Goal: Obtain resource: Obtain resource

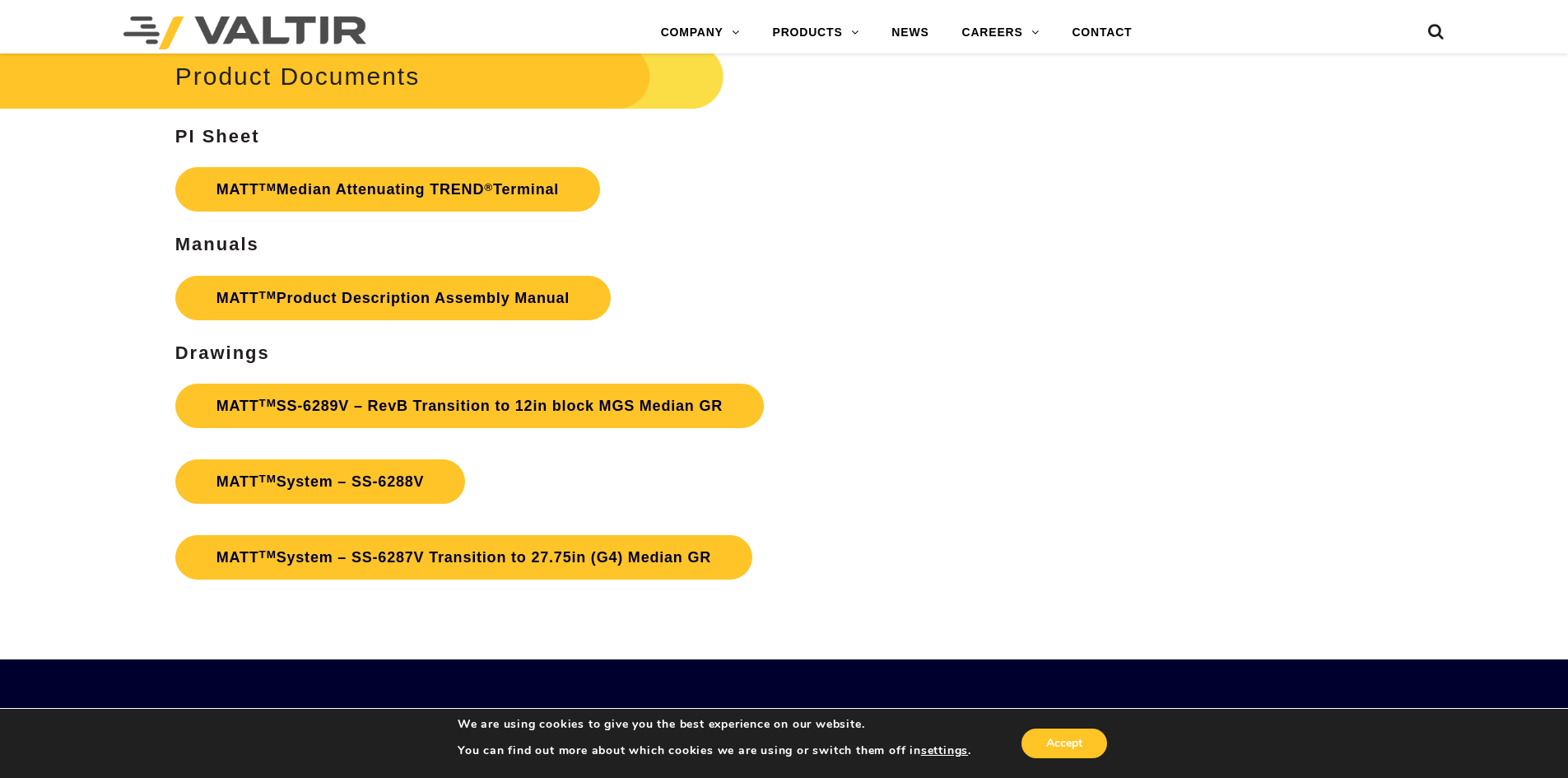
scroll to position [5926, 0]
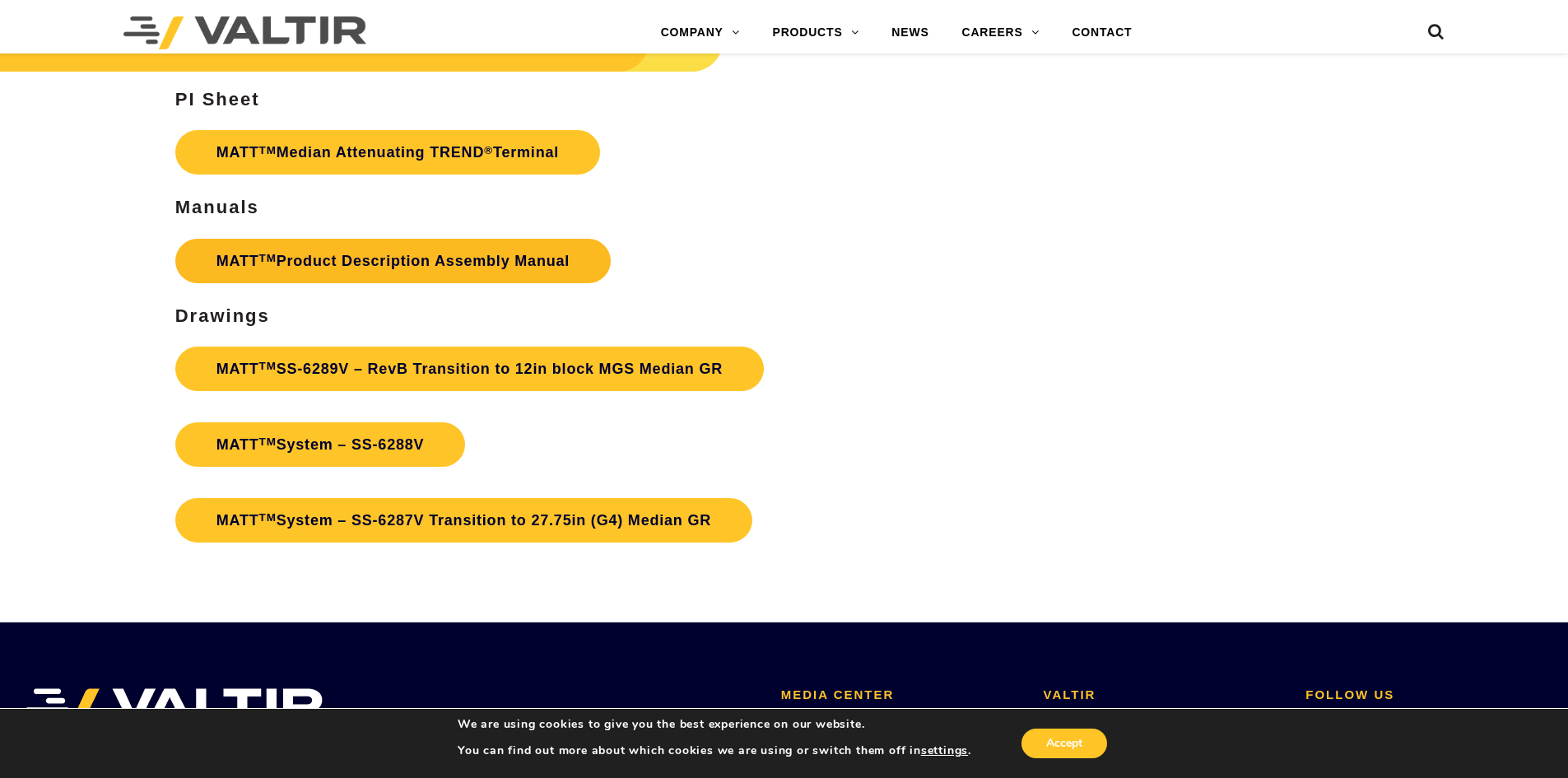
click at [358, 259] on link "MATT TM Product Description Assembly Manual" at bounding box center [393, 260] width 436 height 45
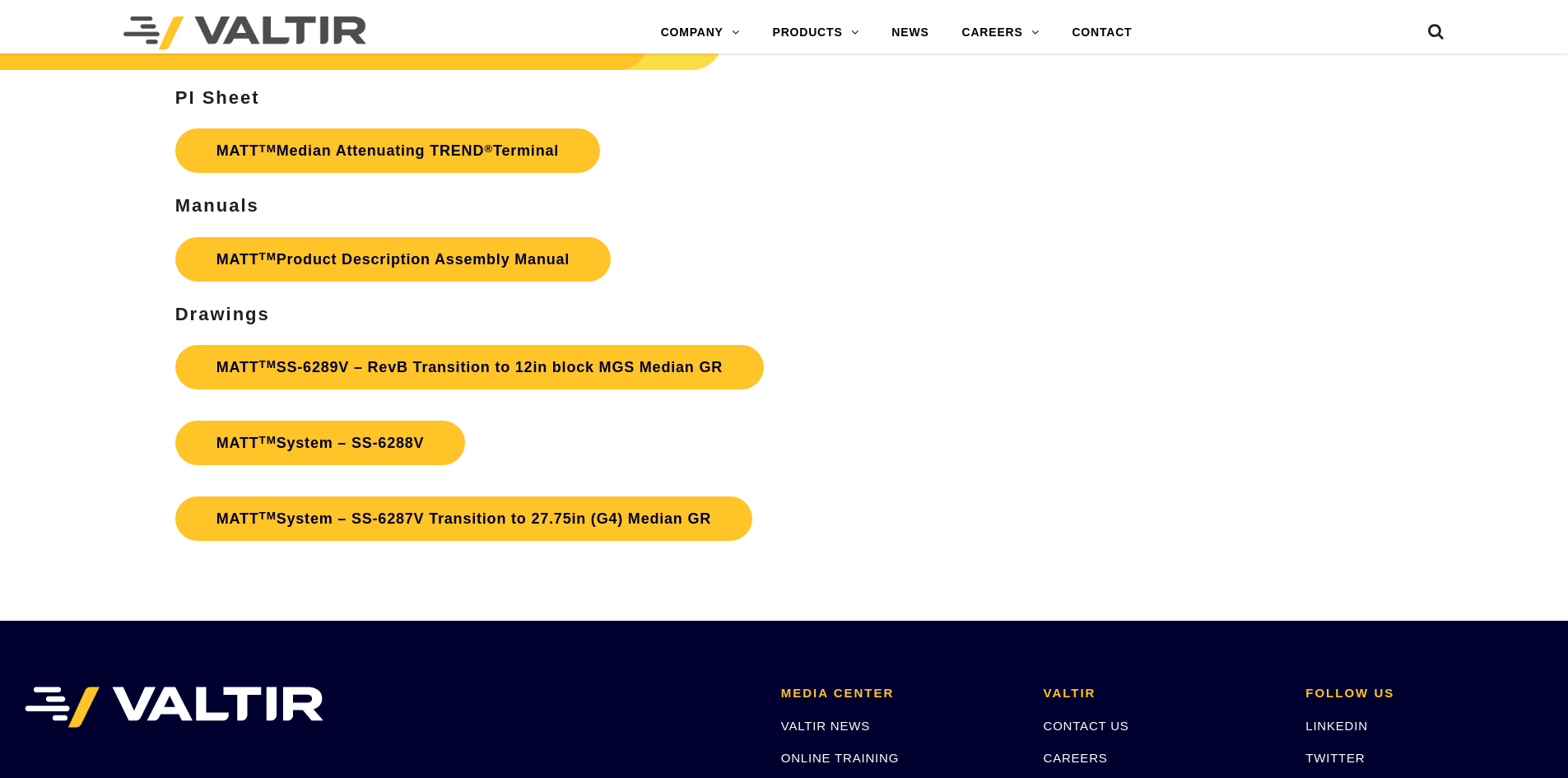
scroll to position [5926, 0]
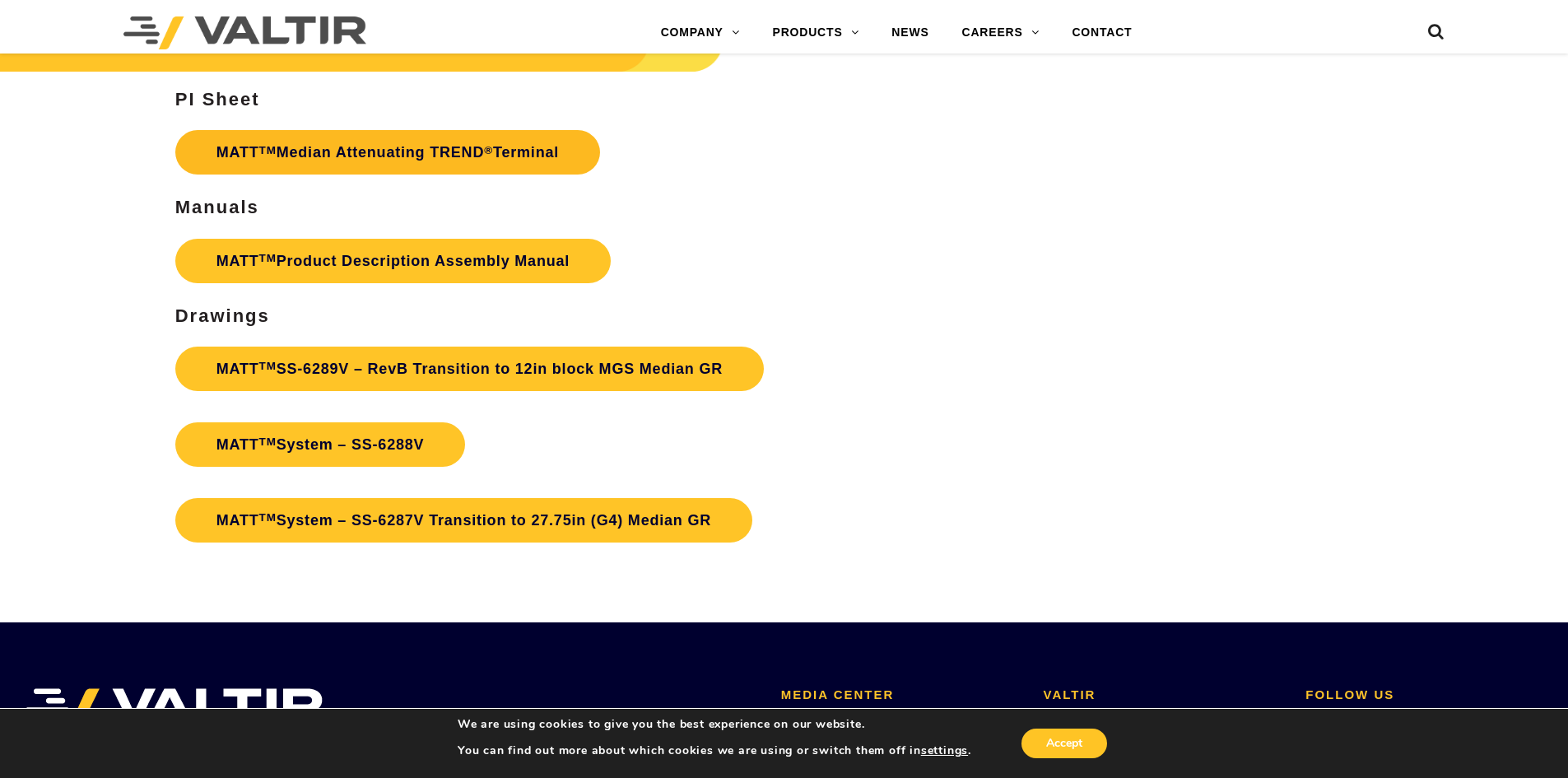
click at [292, 147] on link "MATT TM Median Attenuating TREND ® Terminal" at bounding box center [388, 152] width 424 height 45
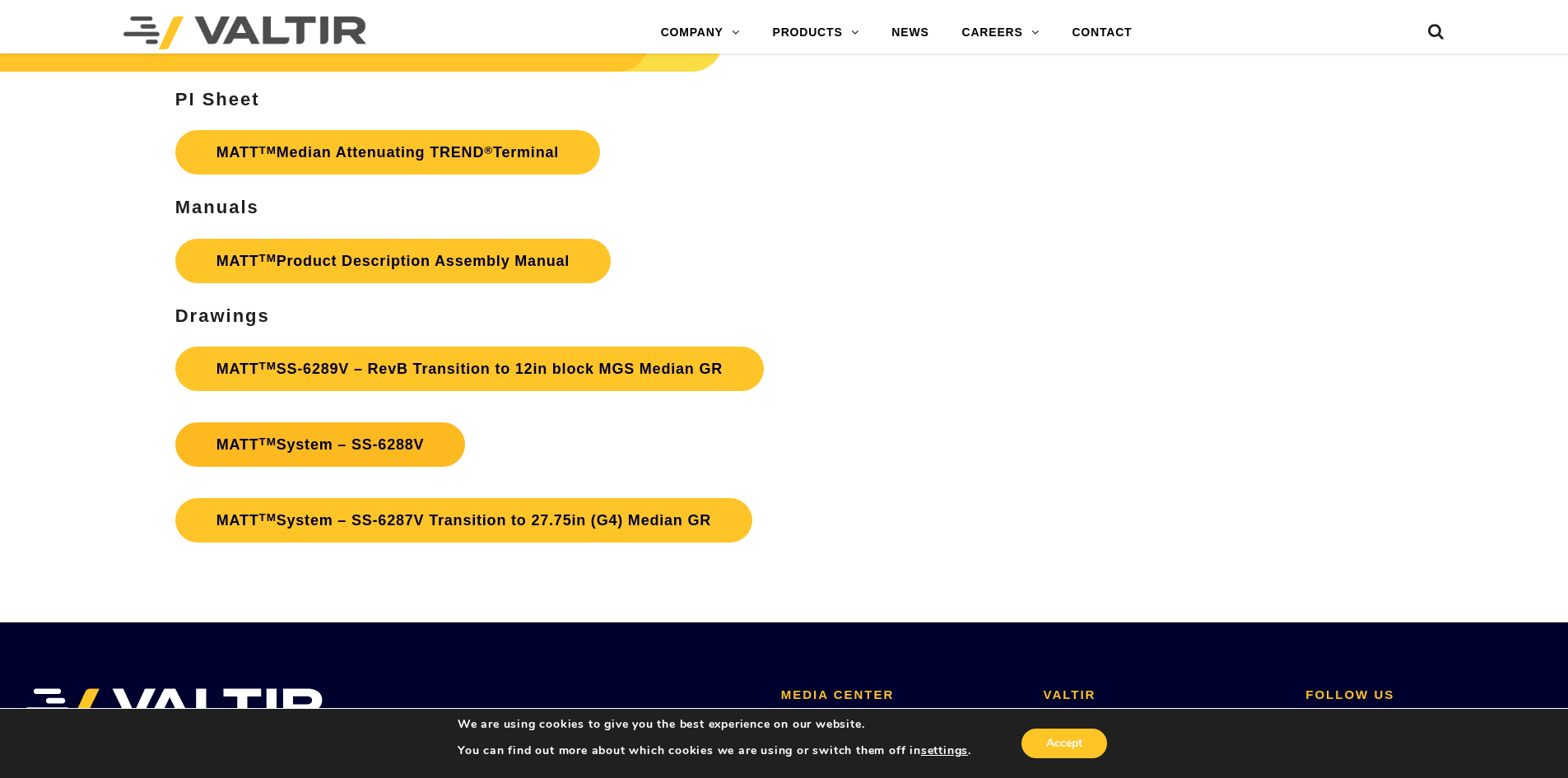
click at [340, 441] on link "MATT TM System – SS-6288V" at bounding box center [320, 444] width 291 height 45
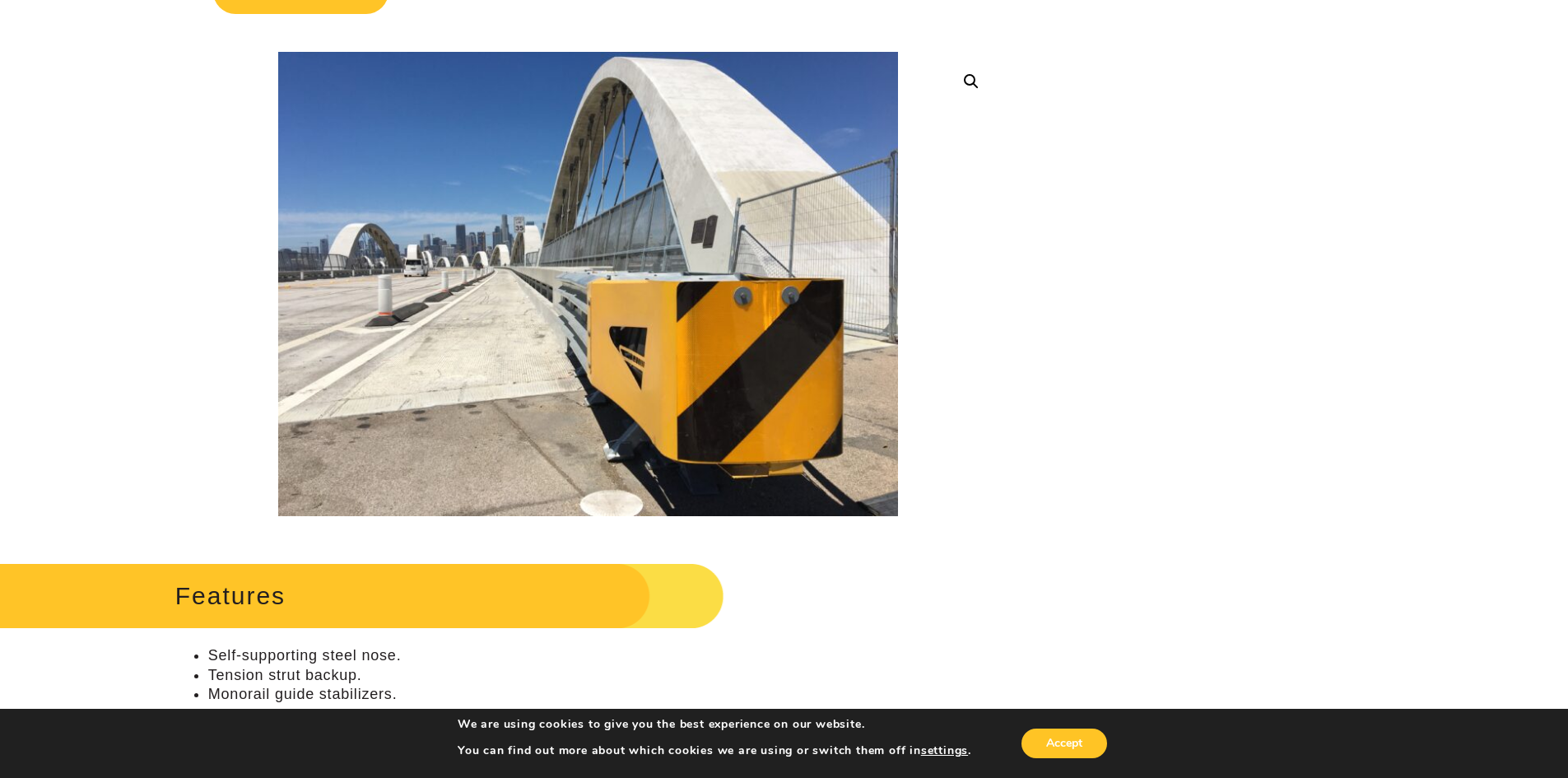
scroll to position [411, 0]
